Goal: Answer question/provide support

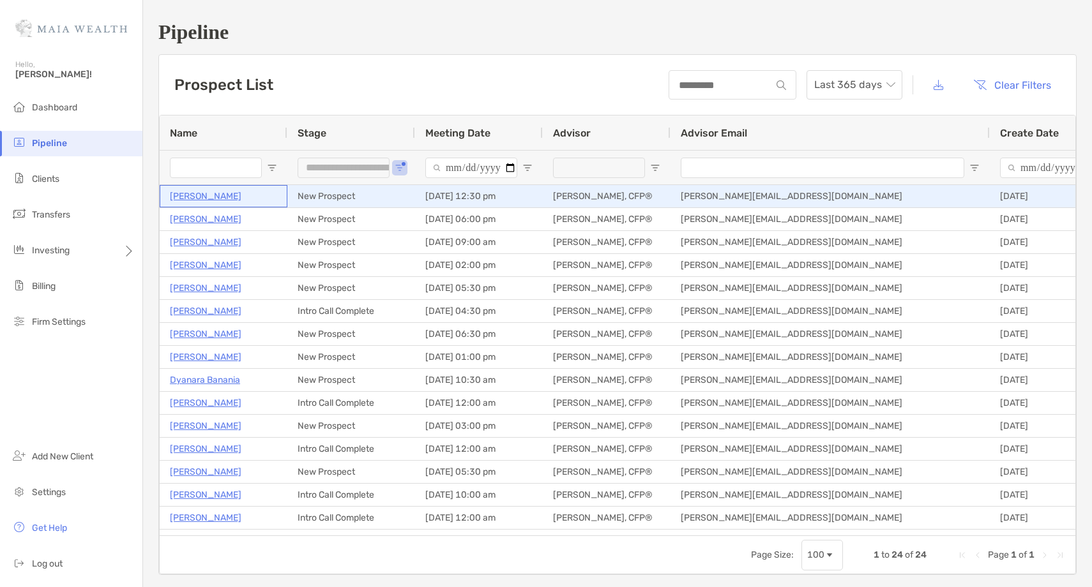
click at [195, 197] on p "[PERSON_NAME]" at bounding box center [205, 196] width 71 height 16
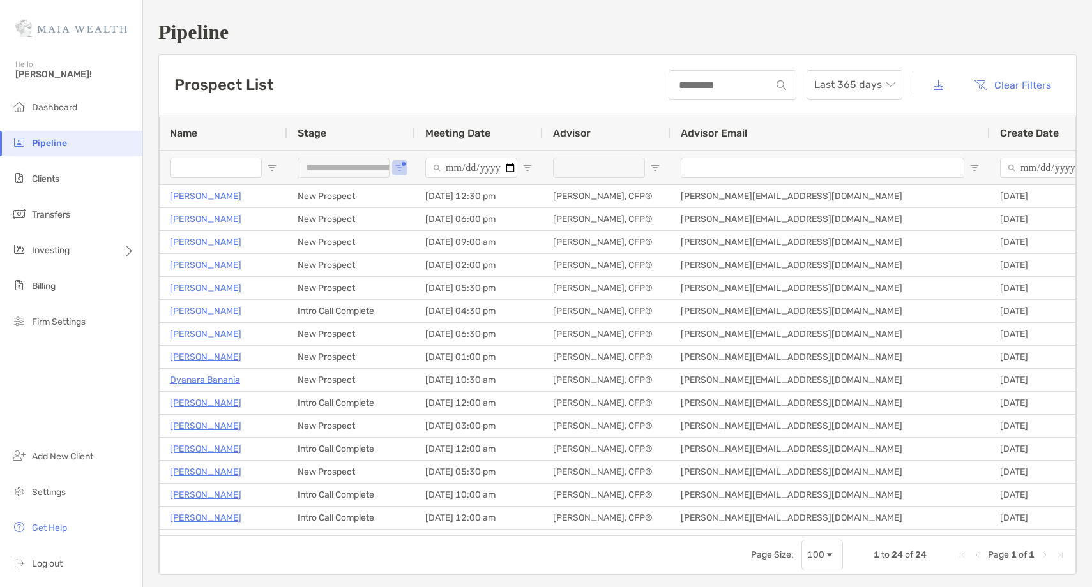
click at [196, 161] on input "Name Filter Input" at bounding box center [216, 168] width 92 height 20
type input "******"
type input "***"
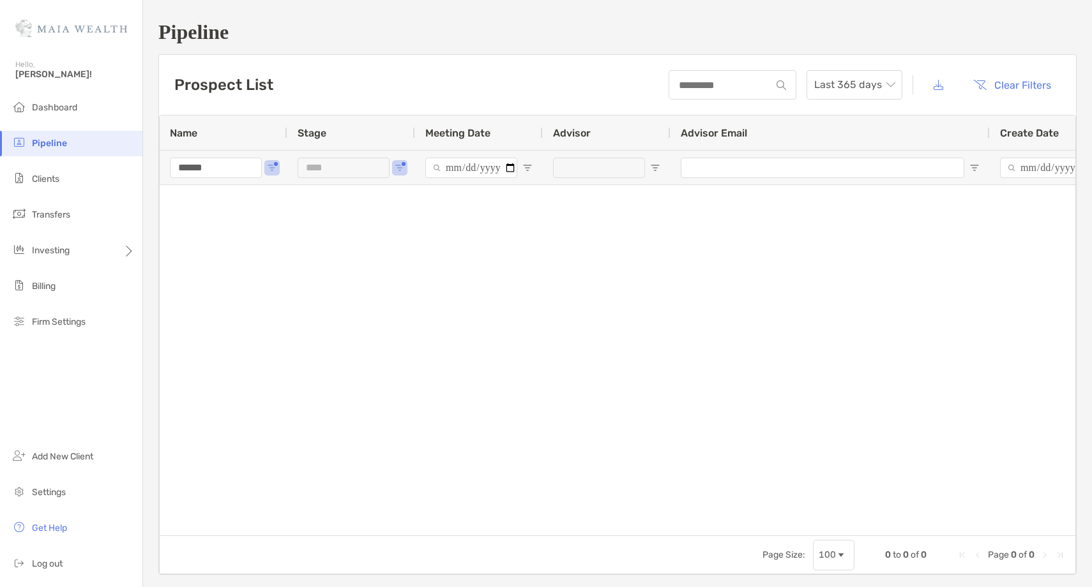
type input "******"
click at [401, 164] on button "Open Filter Menu" at bounding box center [399, 168] width 10 height 10
click at [409, 238] on div "Unqualified" at bounding box center [464, 246] width 121 height 18
click at [409, 222] on div "(Select All)" at bounding box center [464, 229] width 121 height 18
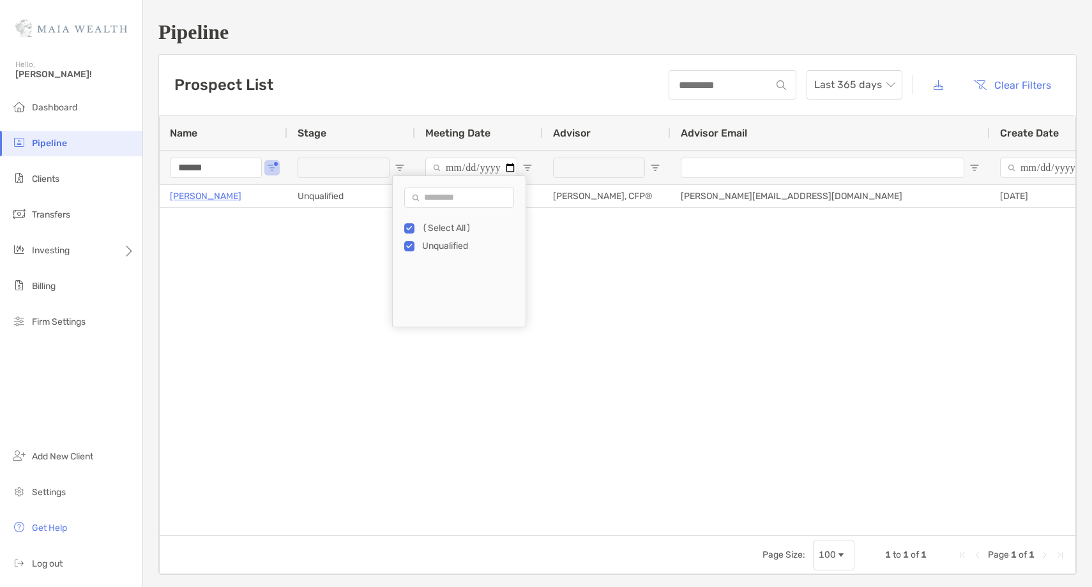
click at [336, 231] on div "Thomas Schmeltzer III Unqualified 07/30/2025 - 06:00 pm Ethan Ogden, CFP® ethan…" at bounding box center [617, 360] width 915 height 350
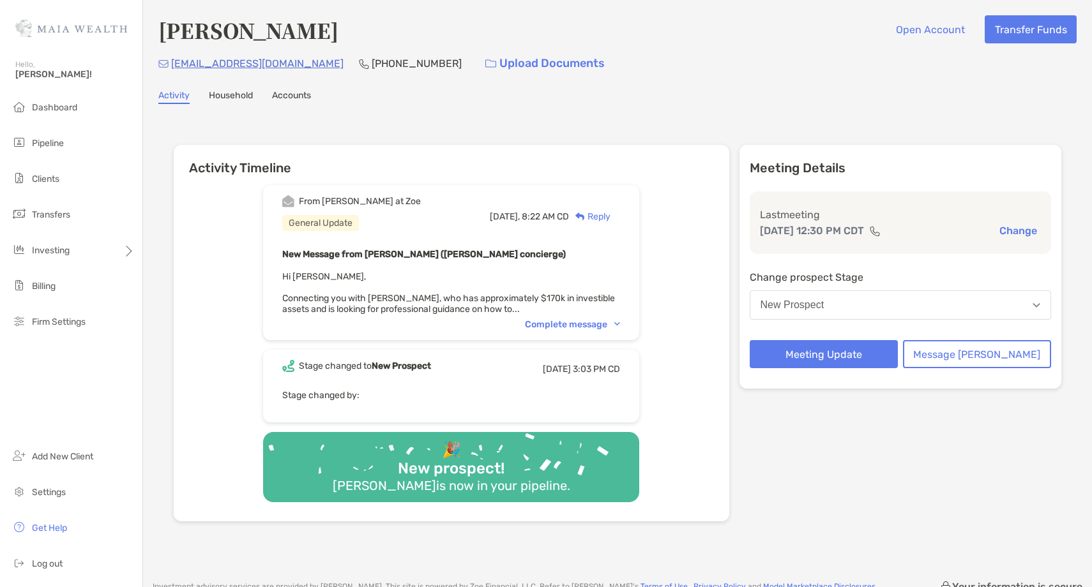
click at [303, 32] on h4 "[PERSON_NAME]" at bounding box center [248, 29] width 180 height 29
copy h4 "[PERSON_NAME]"
click at [610, 320] on div "Complete message" at bounding box center [572, 324] width 95 height 11
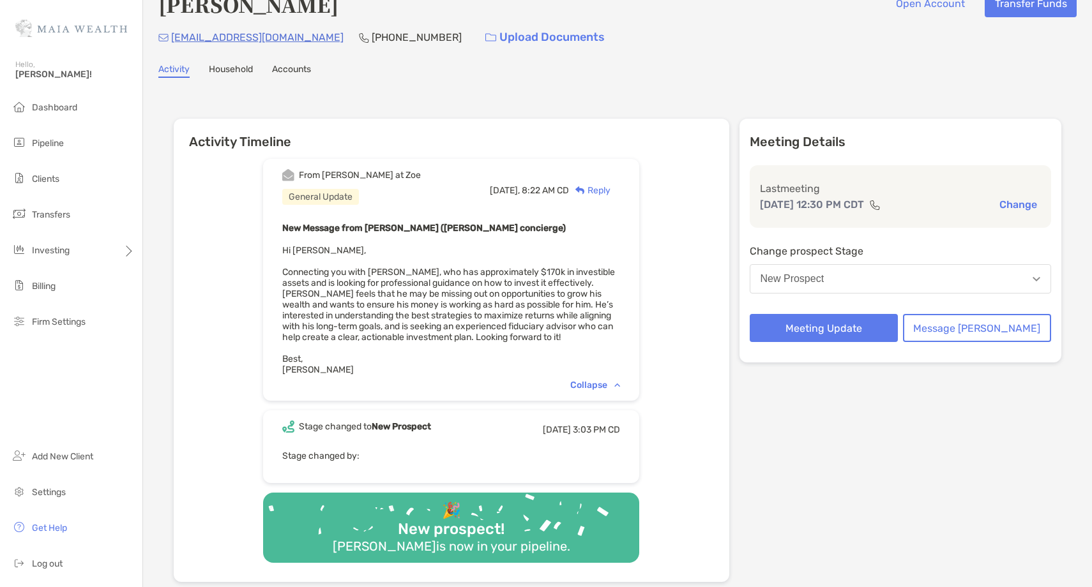
scroll to position [27, 0]
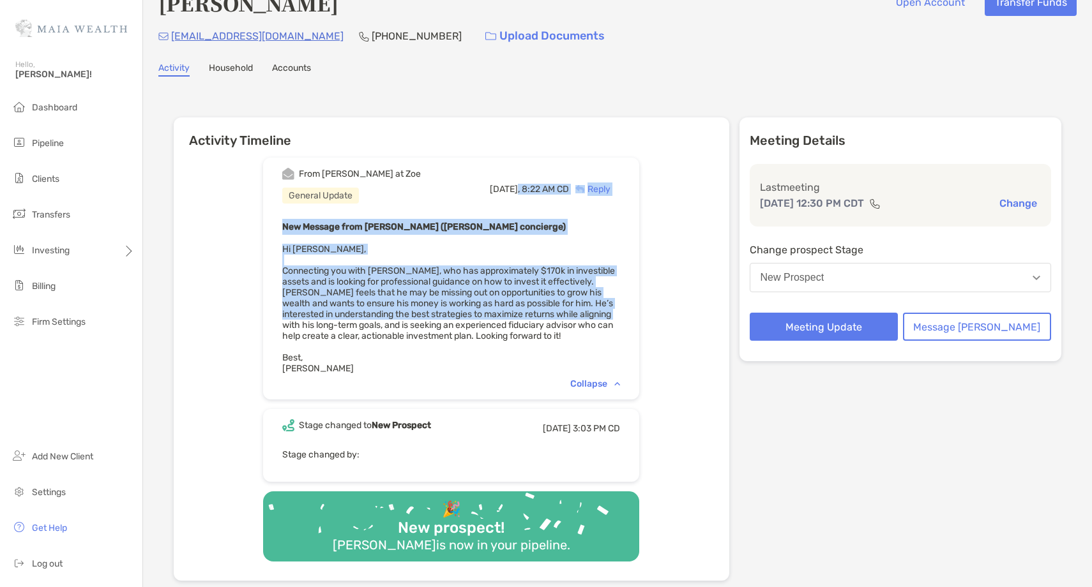
drag, startPoint x: 574, startPoint y: 304, endPoint x: 531, endPoint y: 195, distance: 116.6
click at [531, 199] on div "From Brendan at Zoe General Update Today, 8:22 AM CD Reply New Message from Bre…" at bounding box center [451, 279] width 376 height 242
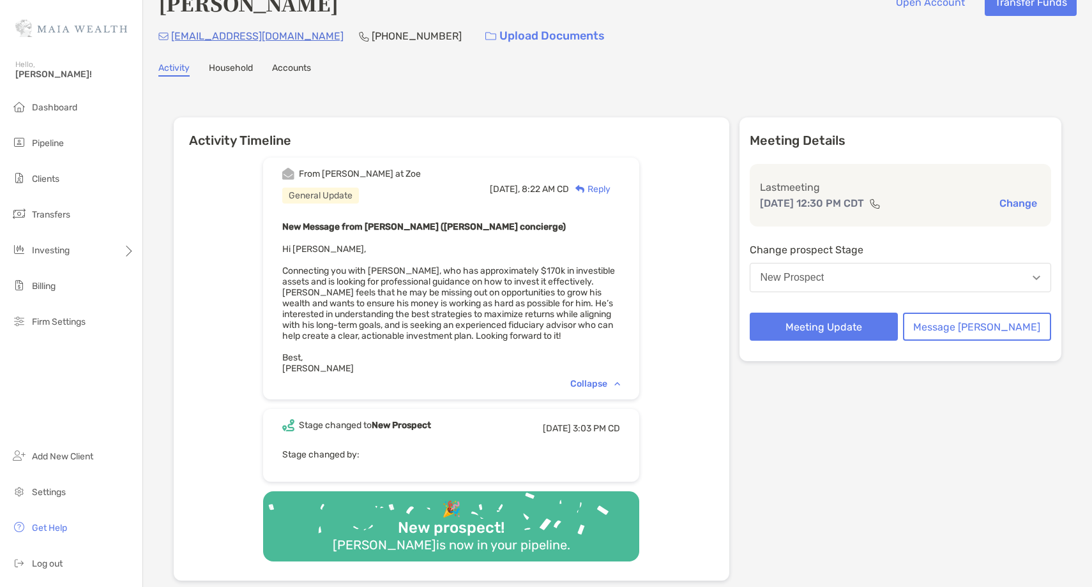
click at [474, 111] on div "Activity Timeline From Brendan at Zoe General Update Today, 8:22 AM CD Reply Ne…" at bounding box center [617, 351] width 887 height 492
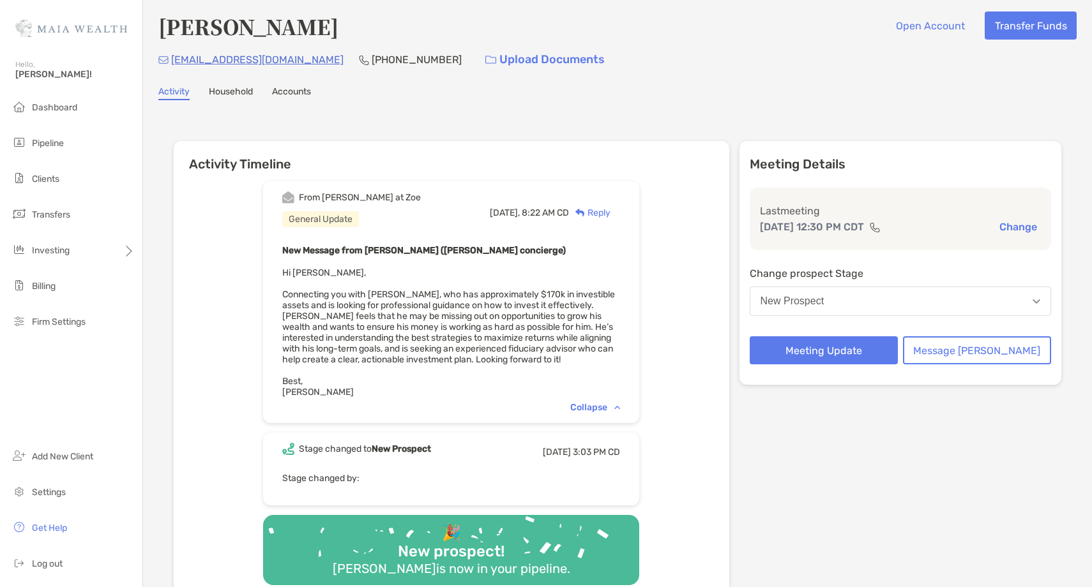
scroll to position [0, 0]
